Goal: Task Accomplishment & Management: Use online tool/utility

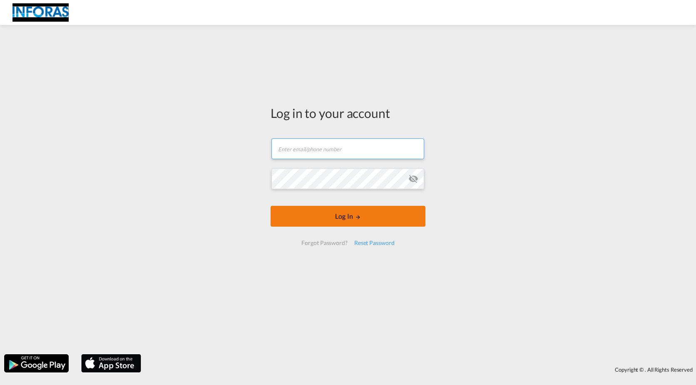
type input "[EMAIL_ADDRESS][PERSON_NAME][DOMAIN_NAME]"
click at [314, 215] on button "Log In" at bounding box center [348, 216] width 155 height 21
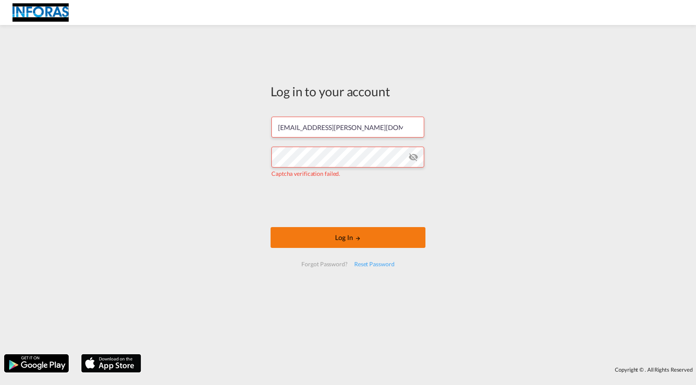
click at [309, 235] on button "Log In" at bounding box center [348, 237] width 155 height 21
